Goal: Communication & Community: Answer question/provide support

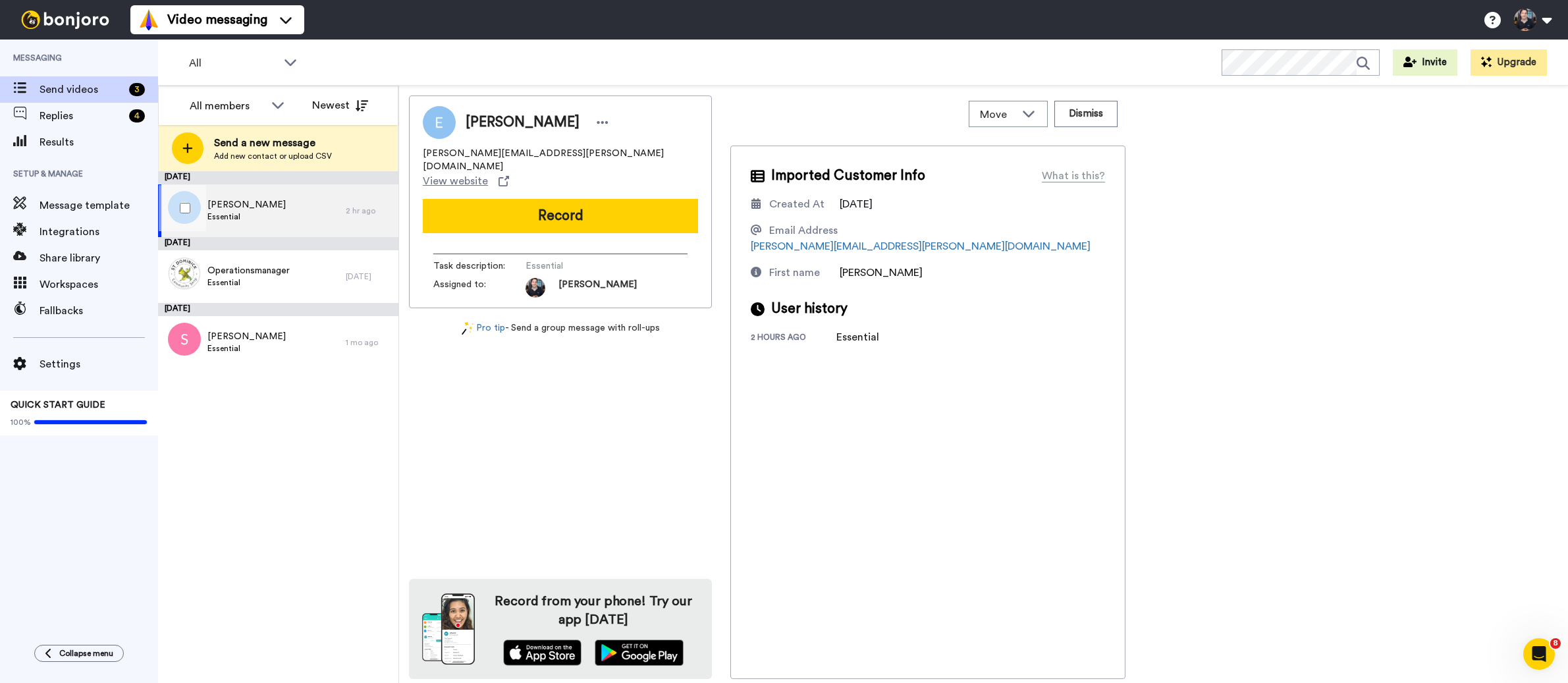
click at [267, 215] on div "Ebert Essential" at bounding box center [252, 211] width 188 height 53
click at [104, 119] on span "Replies" at bounding box center [82, 115] width 84 height 16
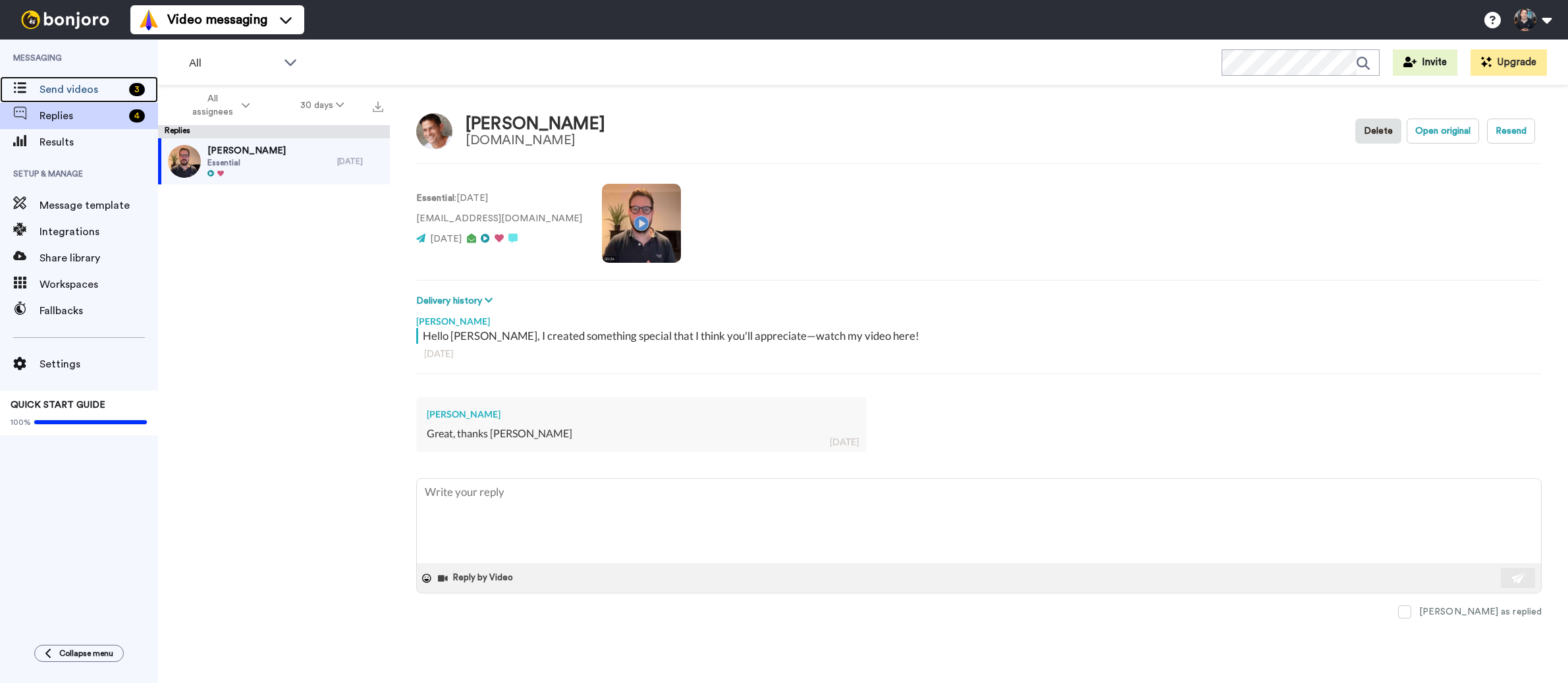
click at [83, 90] on span "Send videos" at bounding box center [82, 89] width 84 height 16
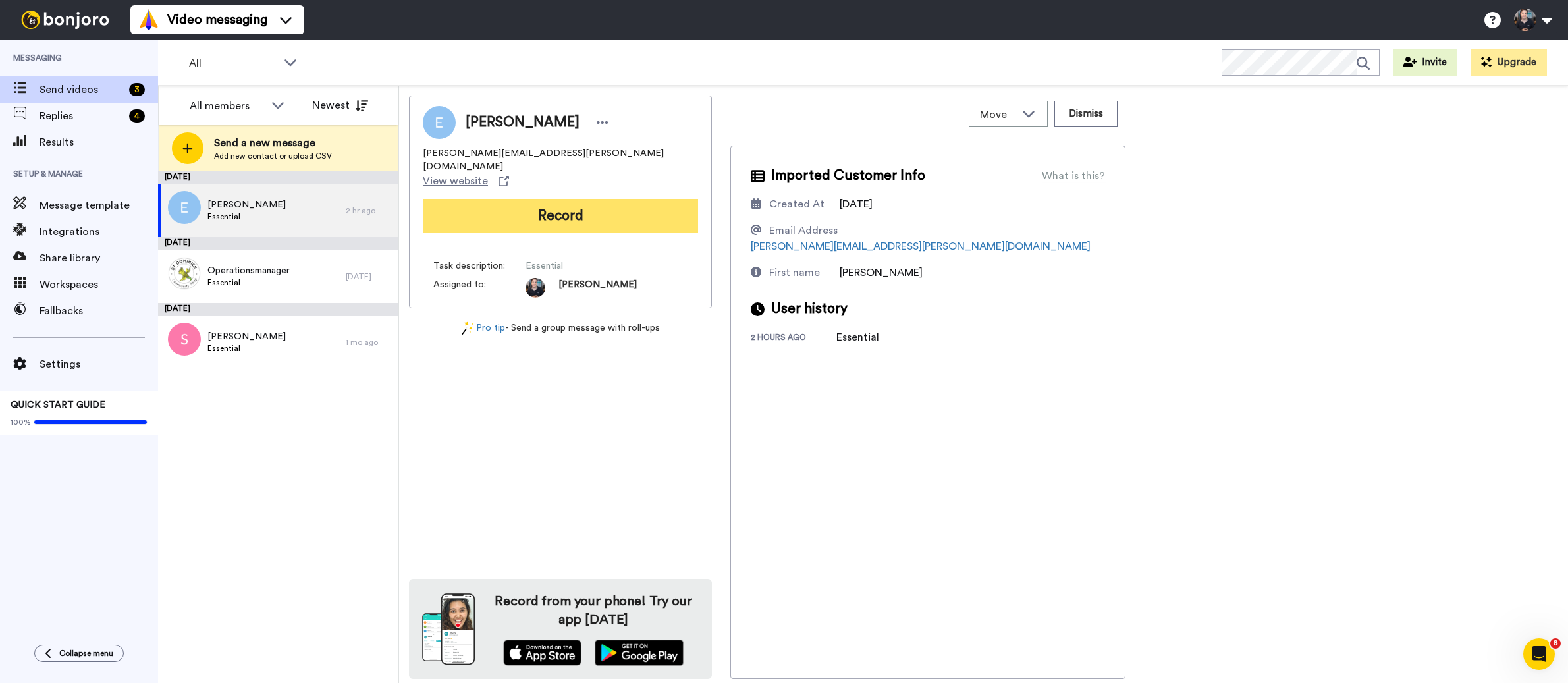
click at [538, 199] on button "Record" at bounding box center [561, 216] width 275 height 35
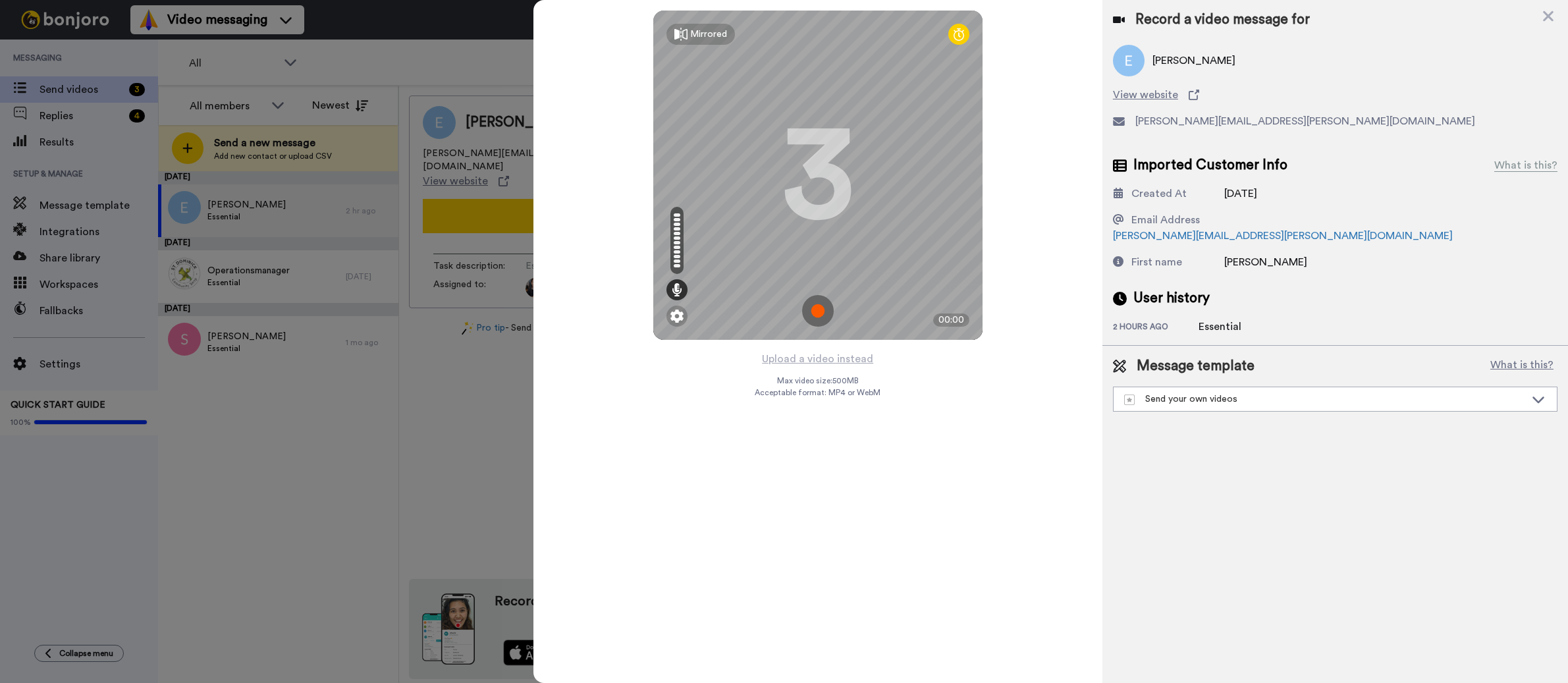
click at [817, 312] on img at bounding box center [818, 311] width 31 height 31
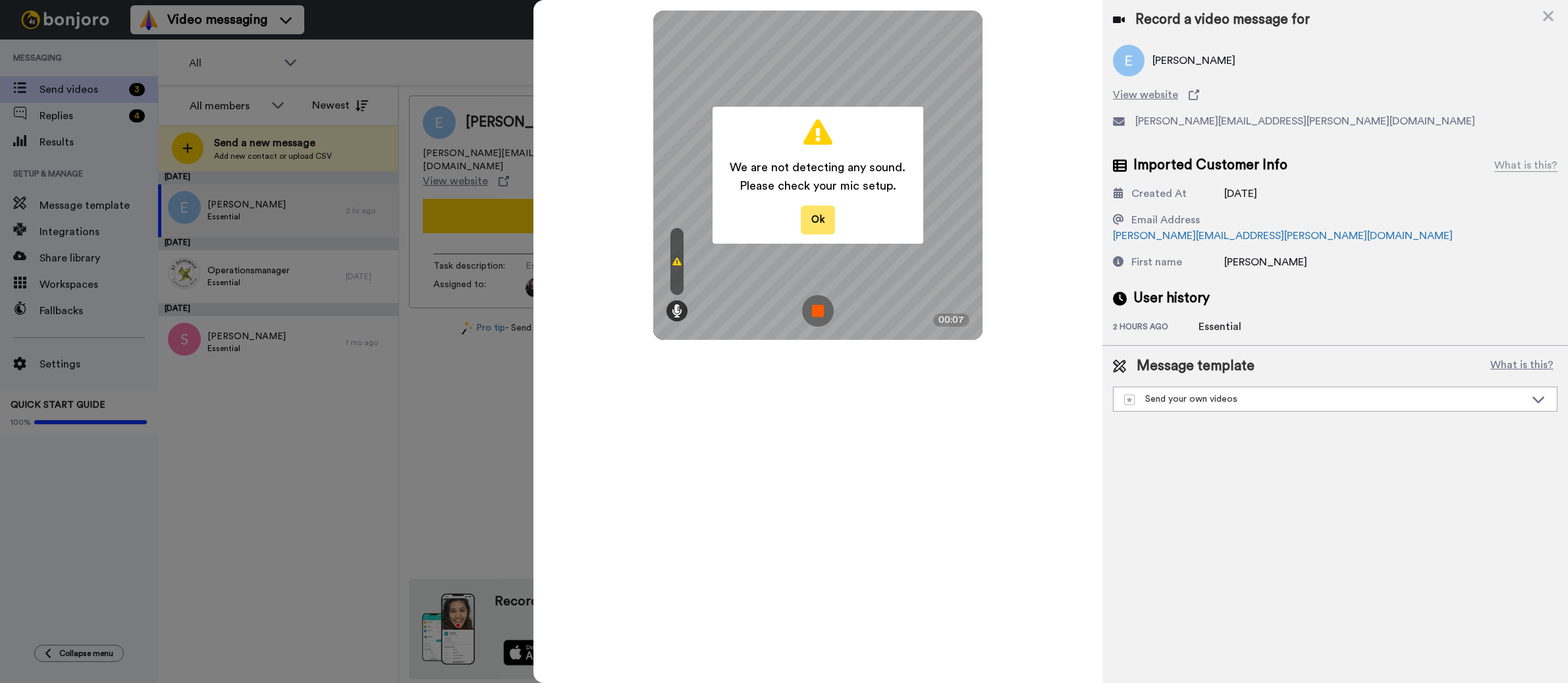
click at [821, 218] on button "Ok" at bounding box center [819, 219] width 35 height 28
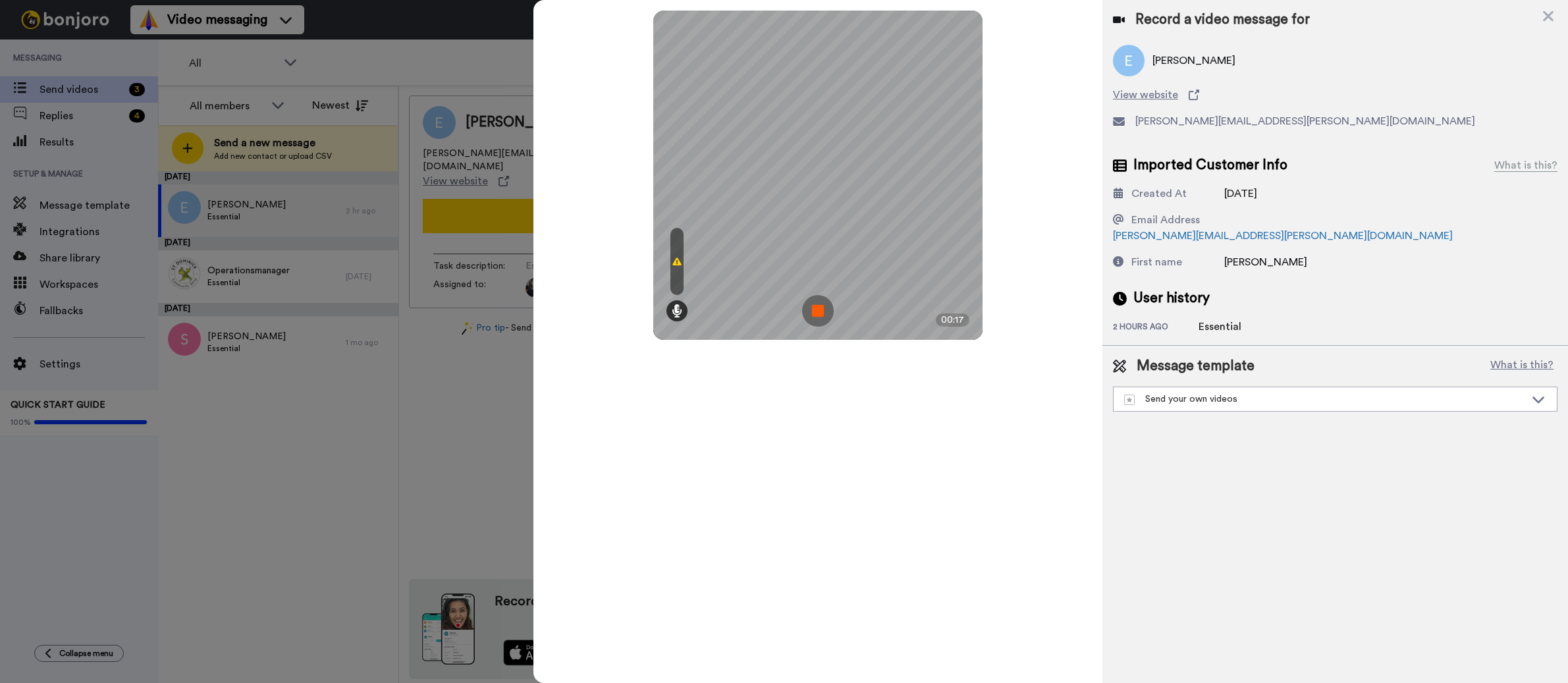
click at [815, 315] on img at bounding box center [818, 311] width 31 height 31
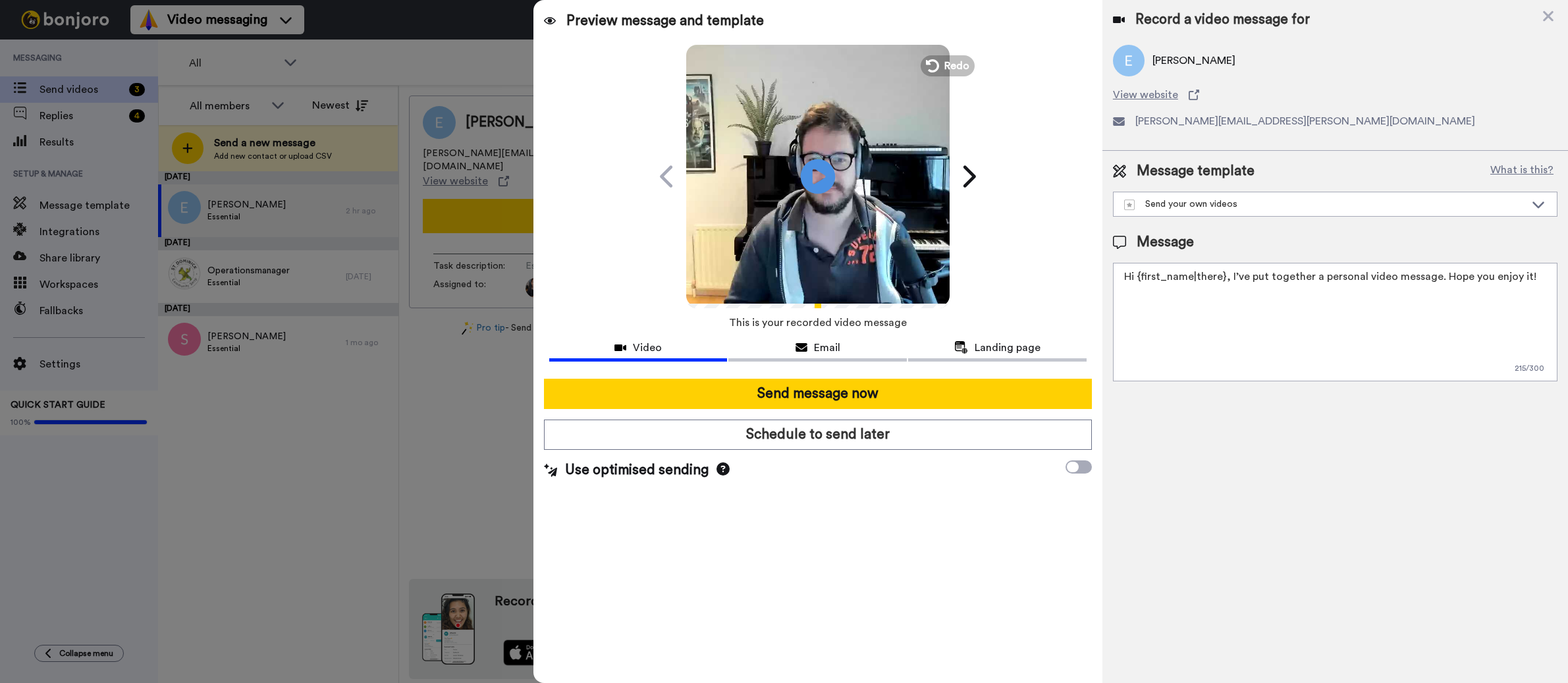
click at [819, 169] on icon at bounding box center [818, 176] width 35 height 35
click at [935, 62] on icon at bounding box center [931, 66] width 15 height 15
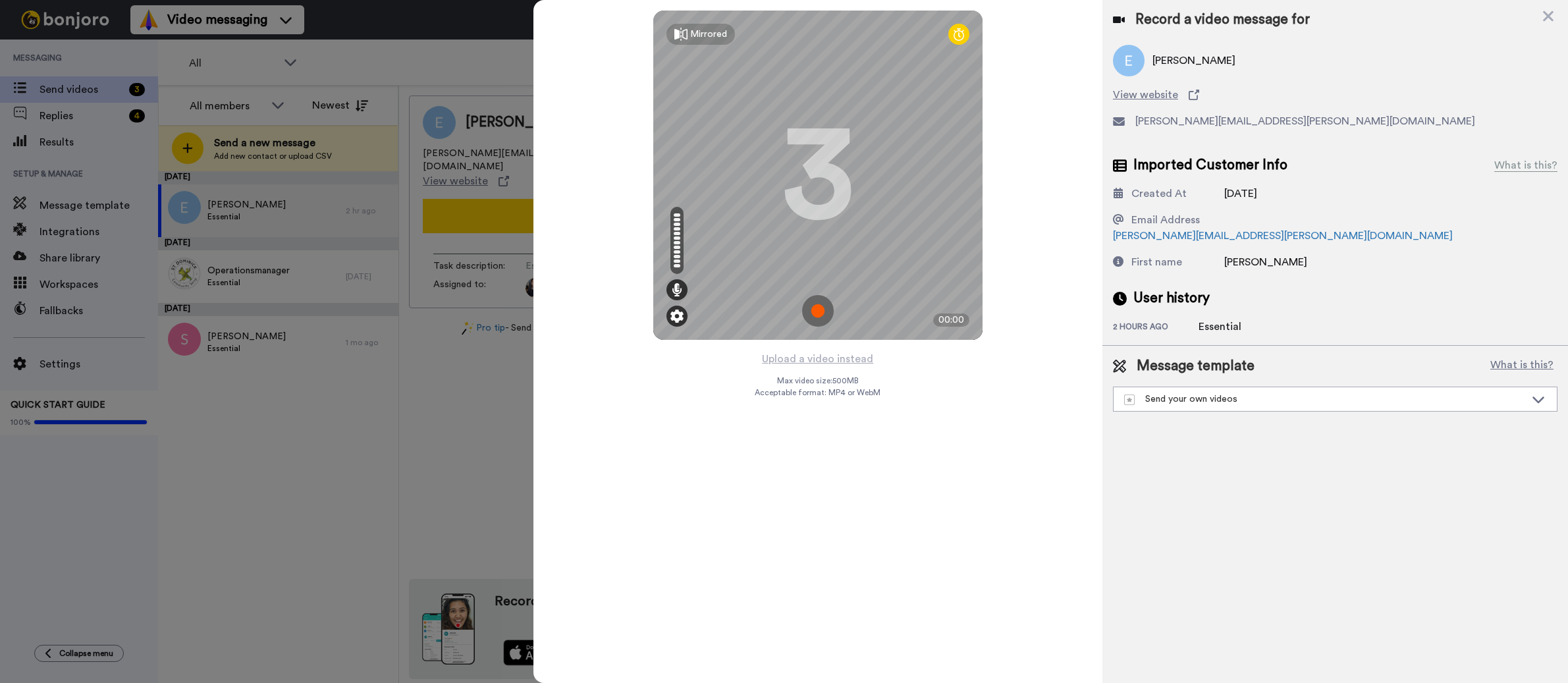
click at [678, 319] on img at bounding box center [677, 316] width 13 height 13
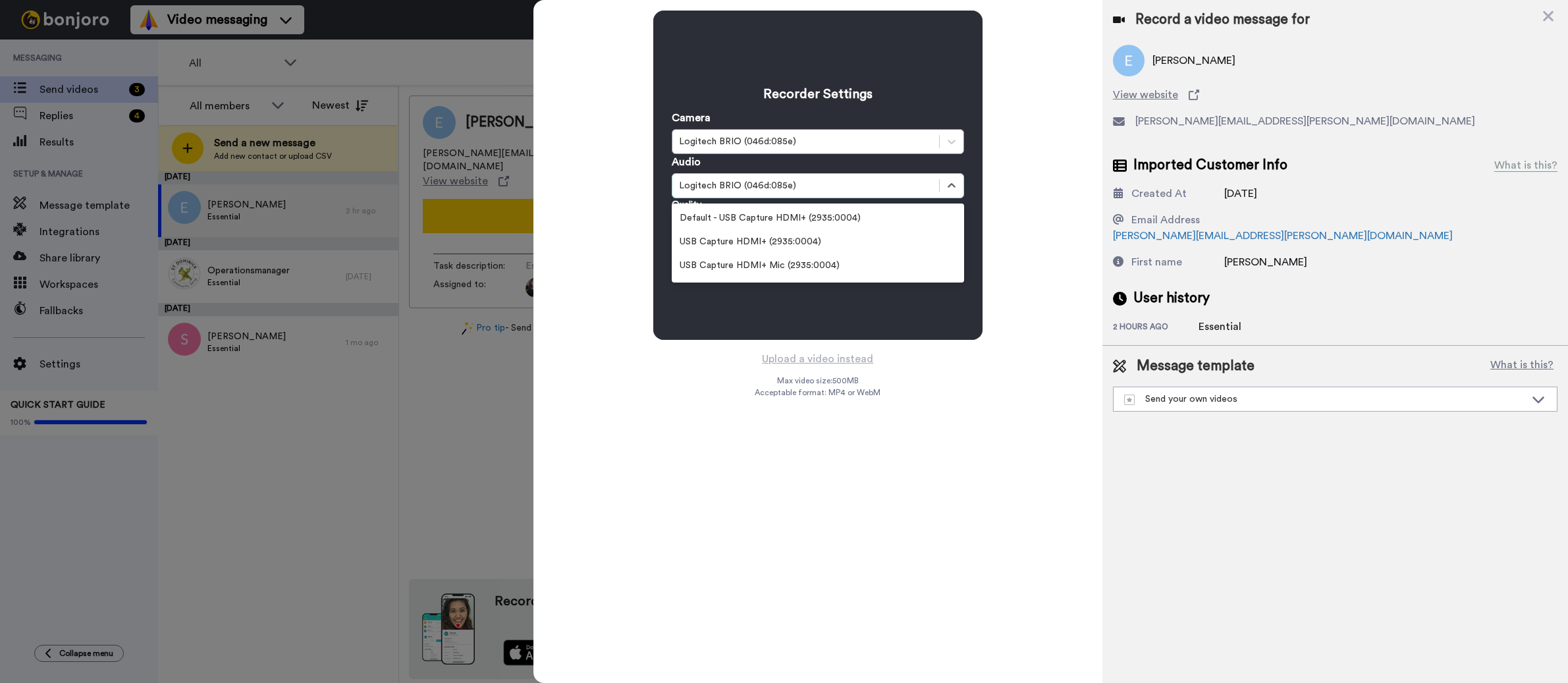
click at [741, 184] on div "Logitech BRIO (046d:085e)" at bounding box center [806, 185] width 254 height 13
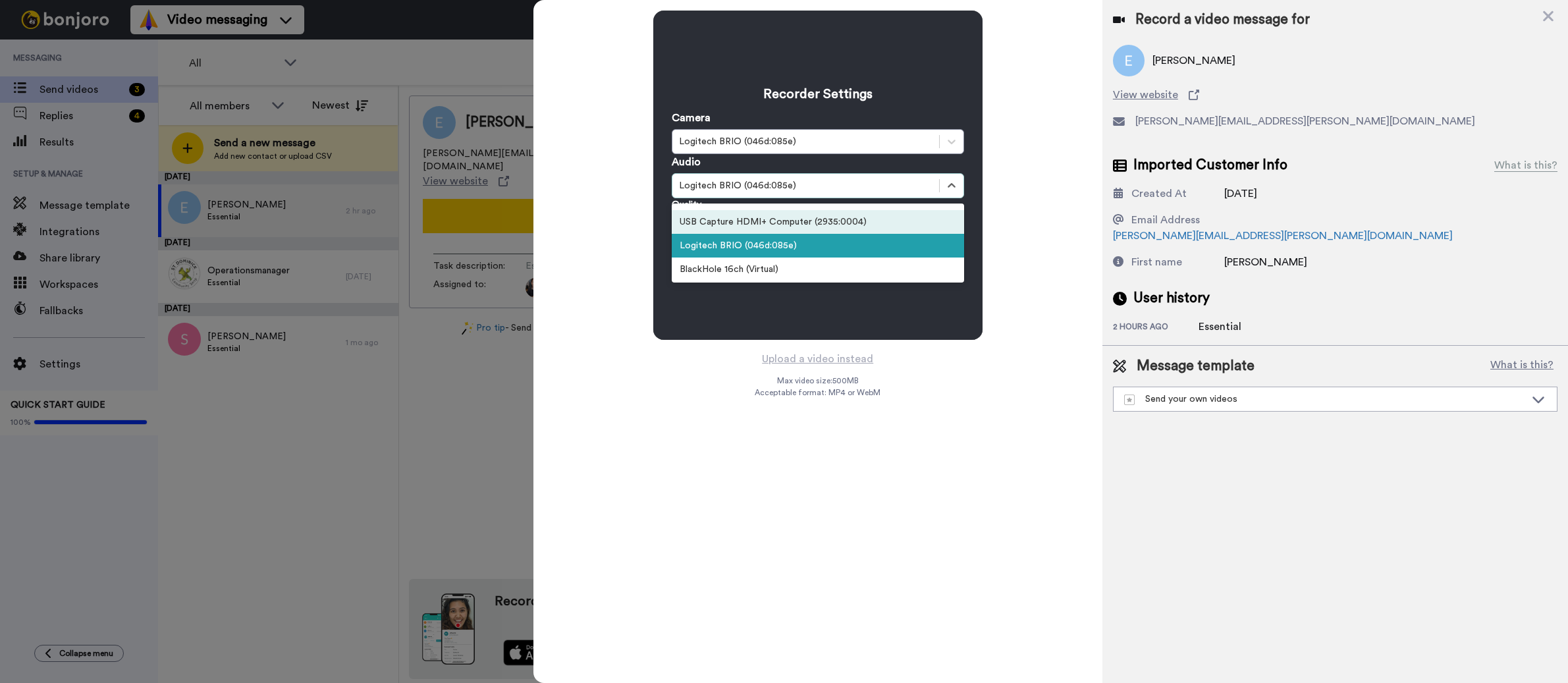
scroll to position [139, 0]
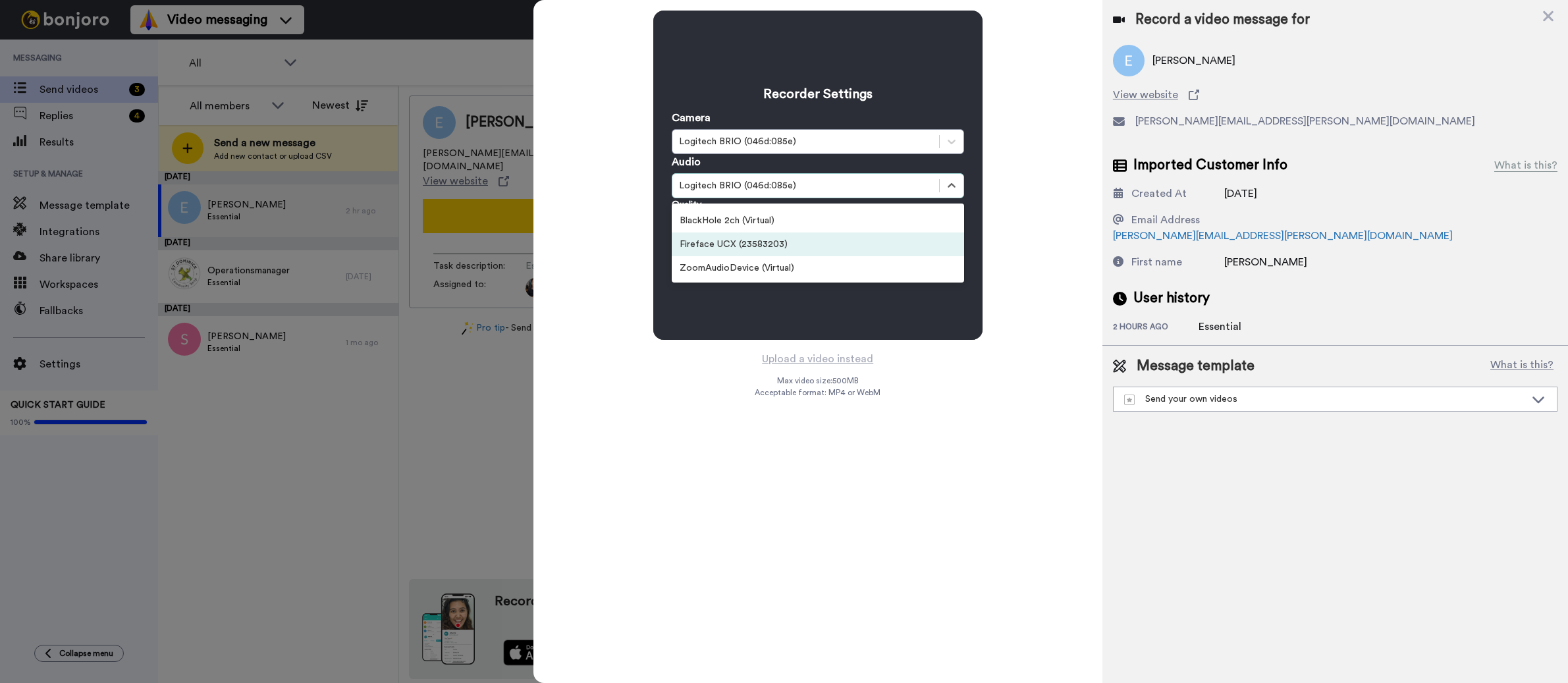
click at [749, 242] on div "Fireface UCX (23583203)" at bounding box center [818, 244] width 293 height 24
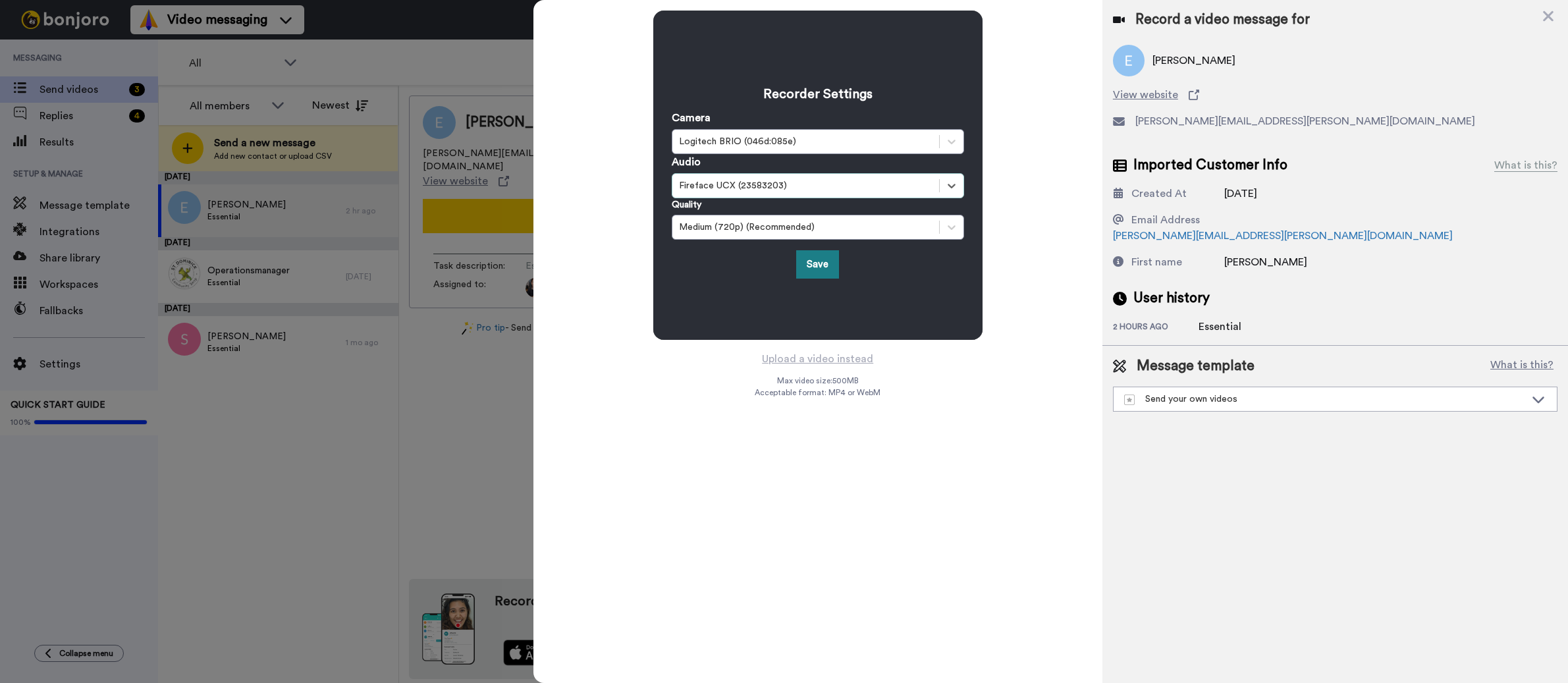
click at [815, 264] on button "Save" at bounding box center [818, 264] width 43 height 28
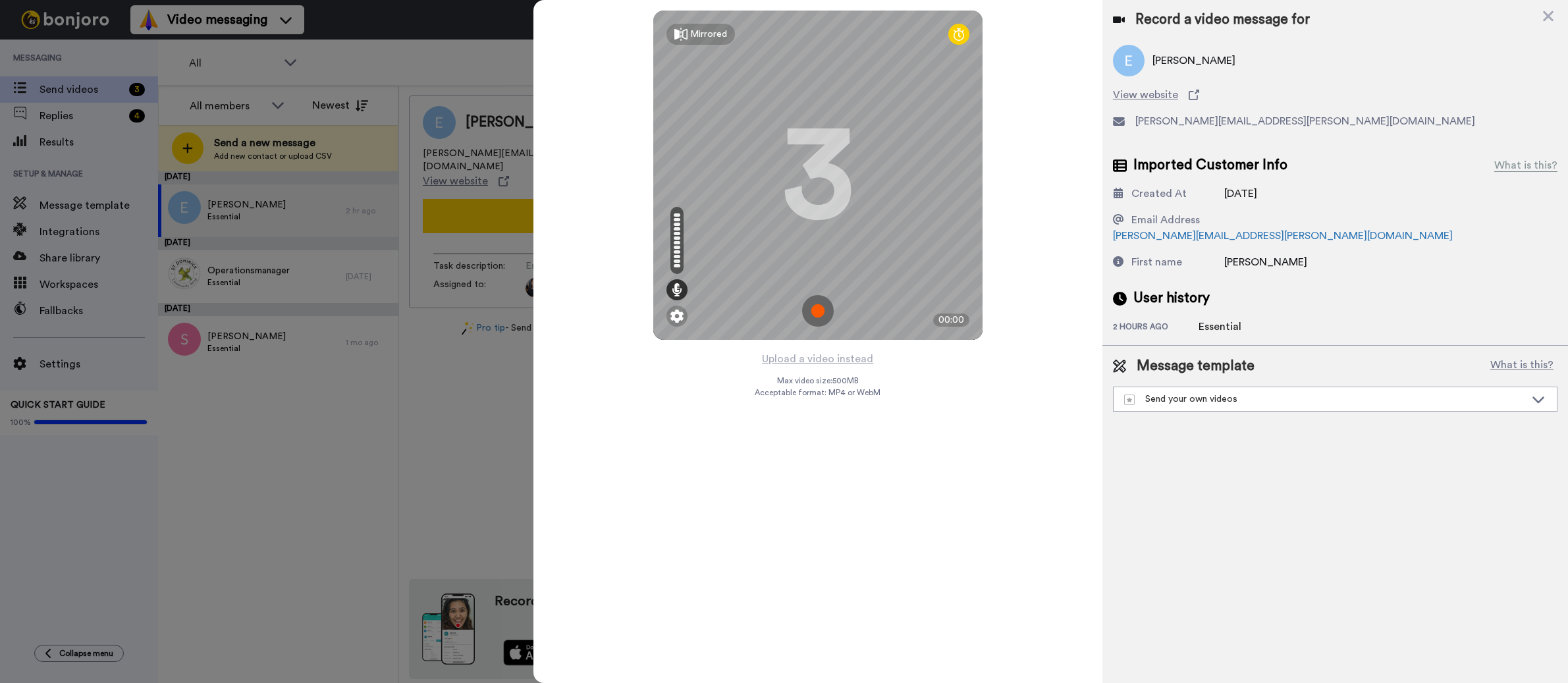
click at [820, 304] on img at bounding box center [818, 311] width 31 height 31
click at [810, 306] on img at bounding box center [818, 311] width 31 height 31
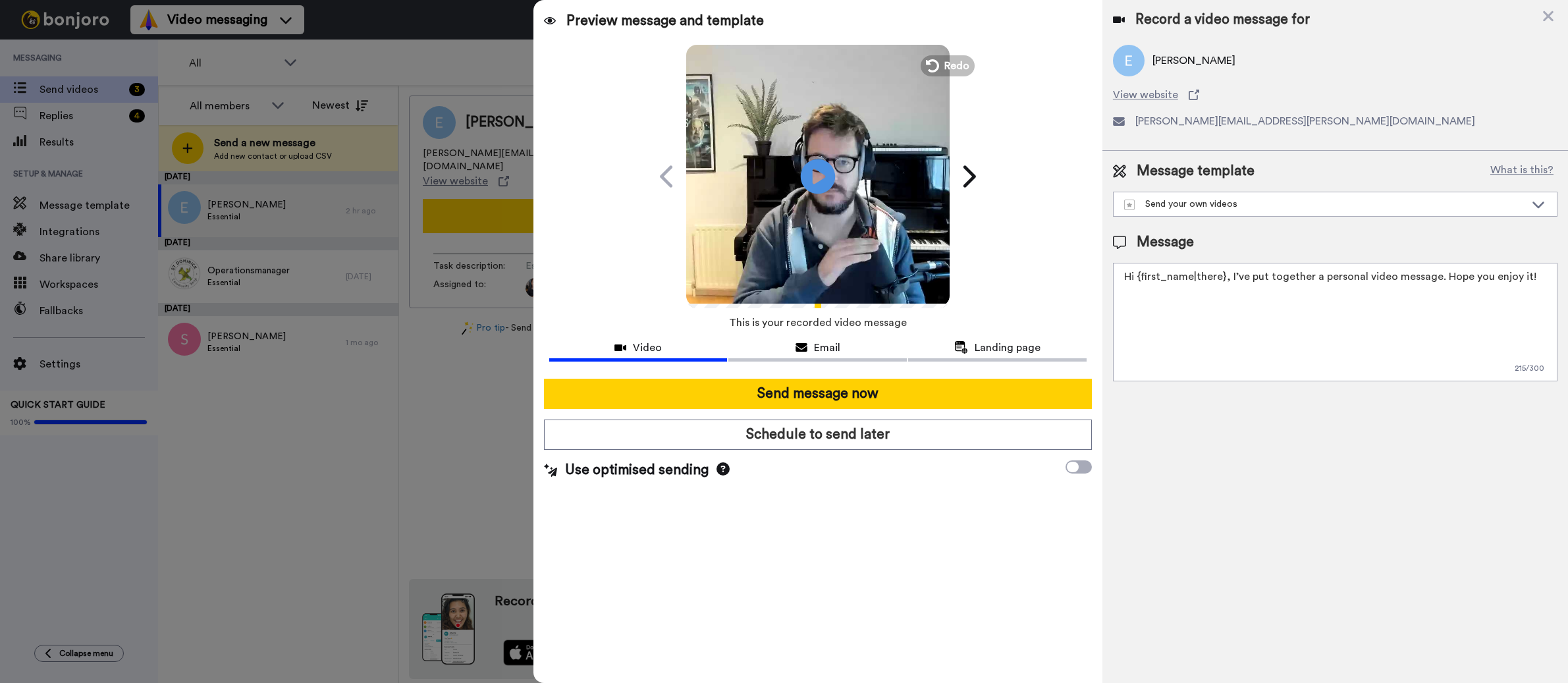
click at [823, 176] on icon "Play/Pause" at bounding box center [818, 176] width 35 height 63
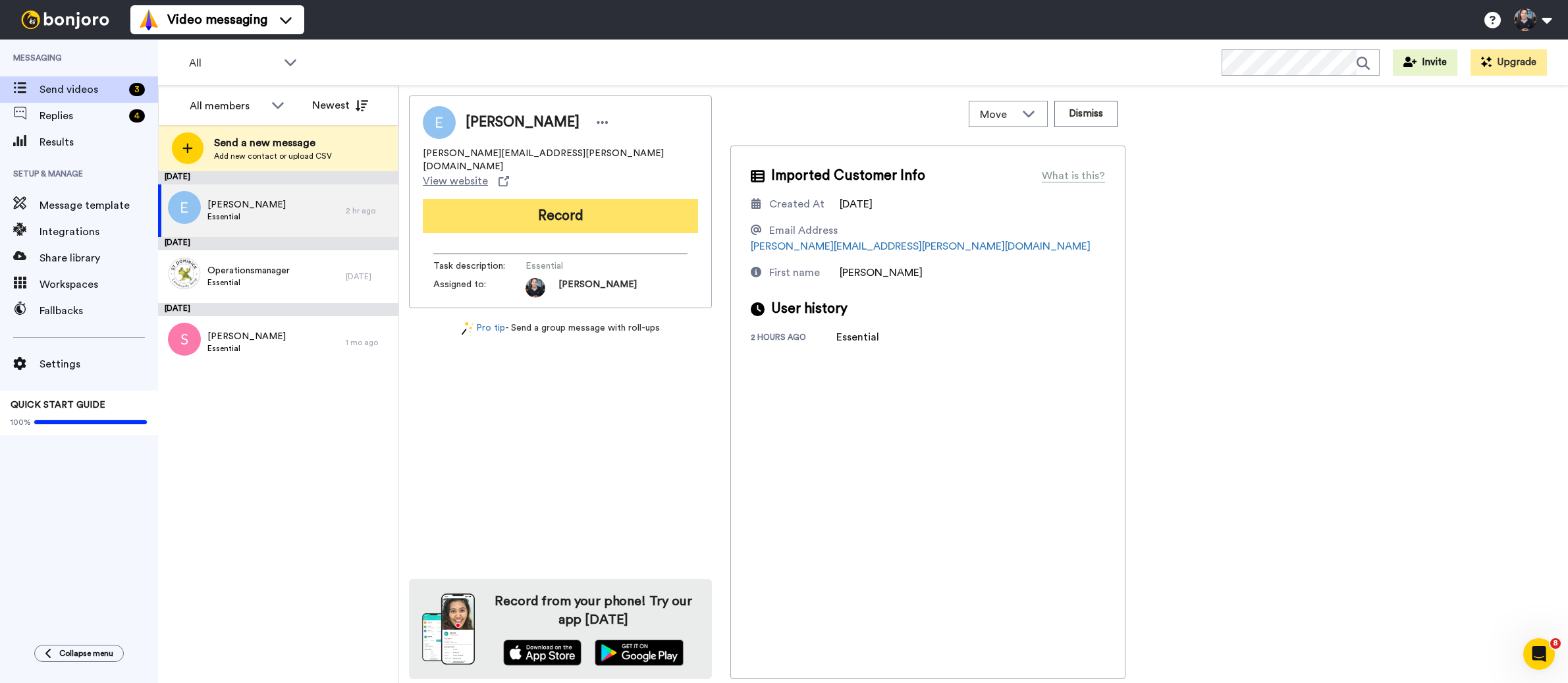
click at [539, 199] on button "Record" at bounding box center [561, 216] width 275 height 35
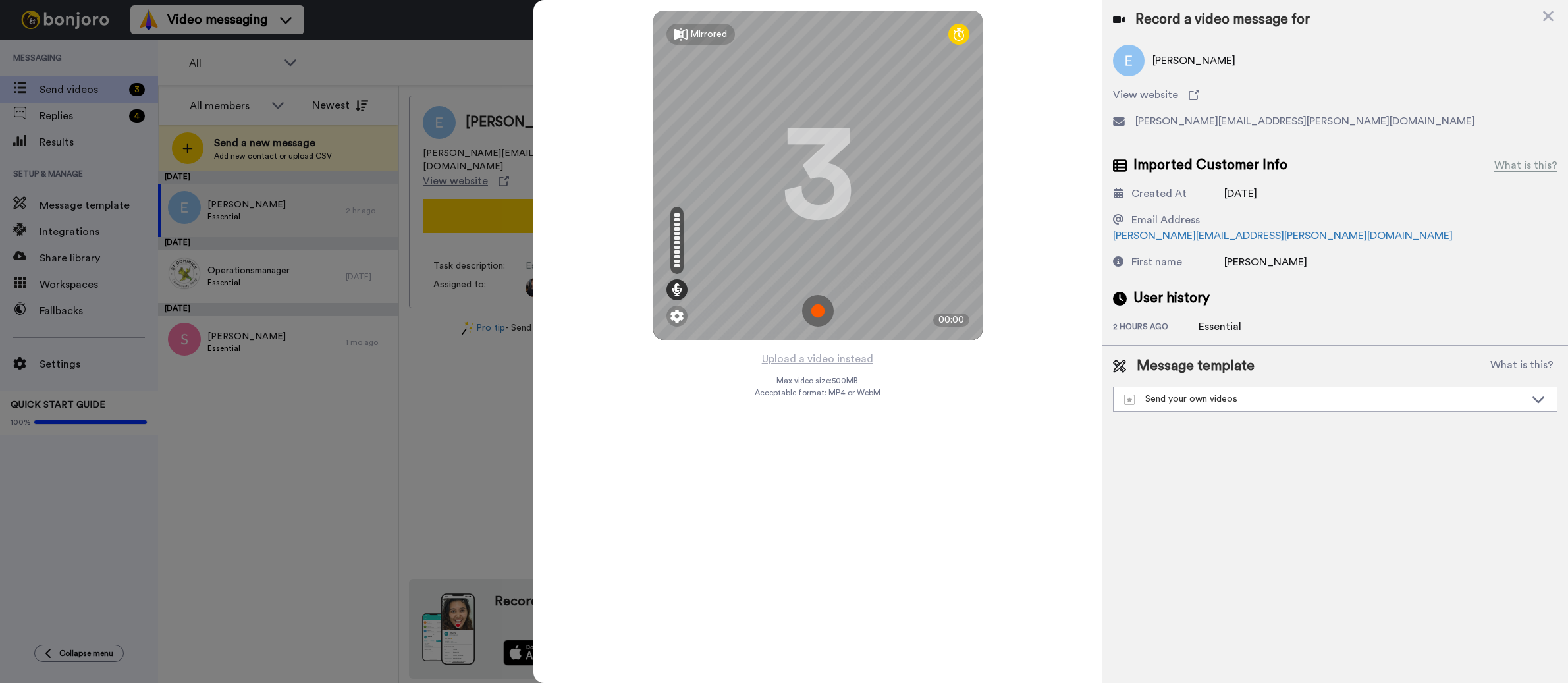
click at [819, 315] on img at bounding box center [818, 311] width 31 height 31
click at [809, 306] on img at bounding box center [818, 311] width 31 height 31
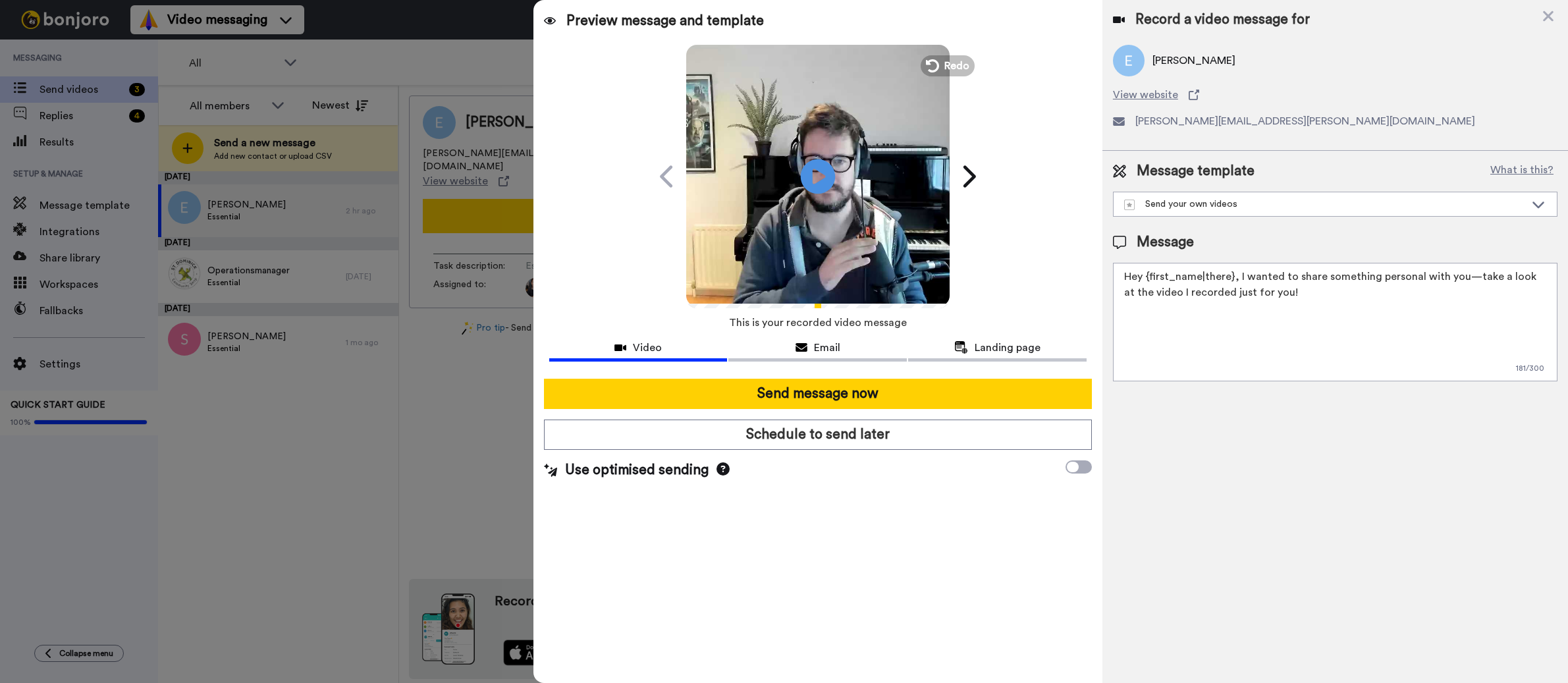
click at [813, 182] on icon "Play/Pause" at bounding box center [818, 176] width 35 height 63
click at [946, 64] on span "Redo" at bounding box center [958, 65] width 28 height 17
